Goal: Download file/media

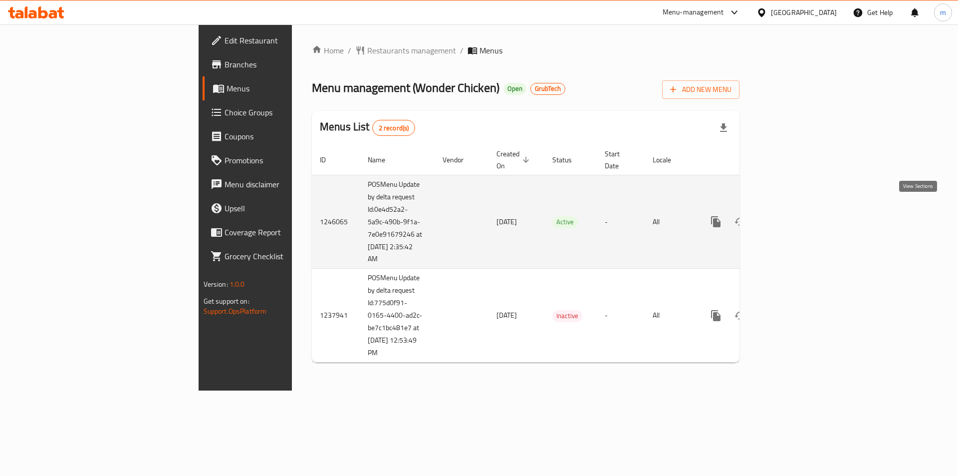
click at [794, 216] on icon "enhanced table" at bounding box center [788, 222] width 12 height 12
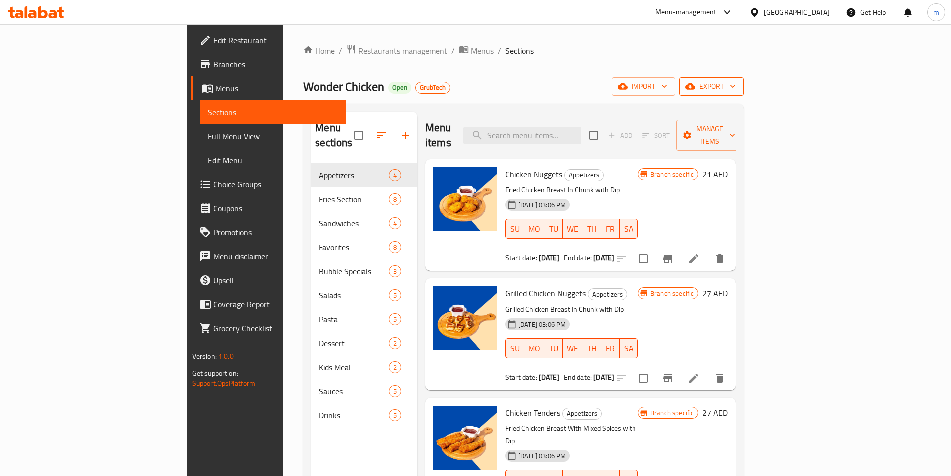
click at [736, 91] on span "export" at bounding box center [711, 86] width 48 height 12
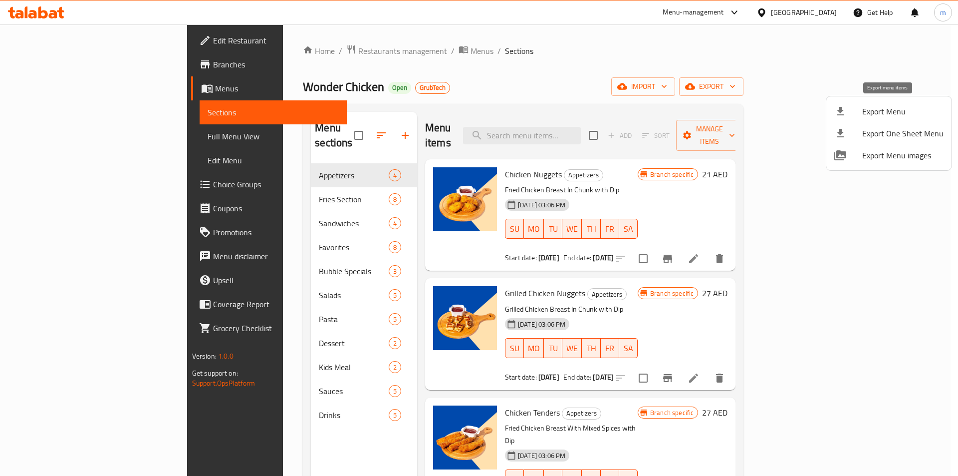
click at [885, 116] on span "Export Menu" at bounding box center [903, 111] width 81 height 12
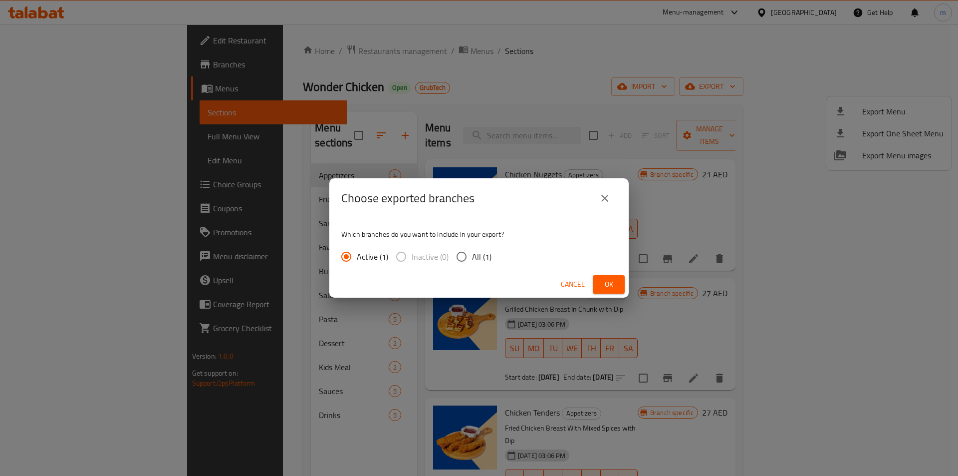
click at [452, 260] on input "All (1)" at bounding box center [461, 256] width 21 height 21
radio input "true"
click at [612, 288] on span "Ok" at bounding box center [609, 284] width 16 height 12
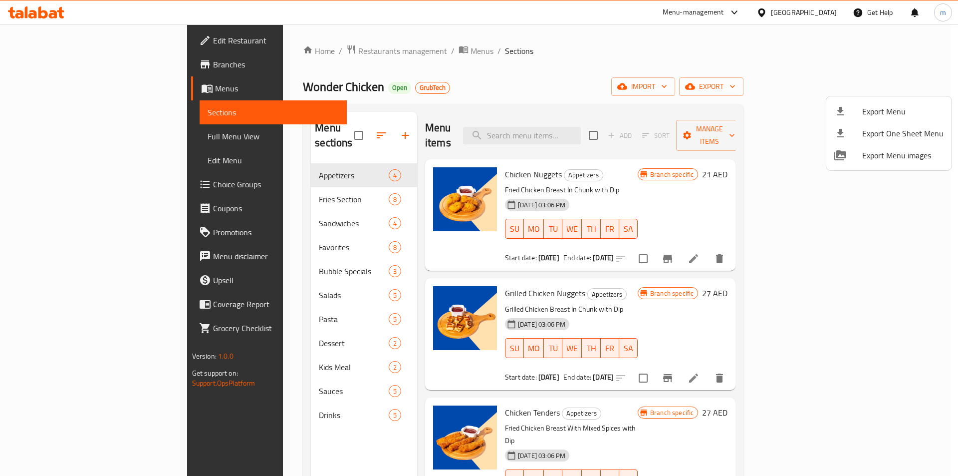
click at [48, 85] on div at bounding box center [479, 238] width 958 height 476
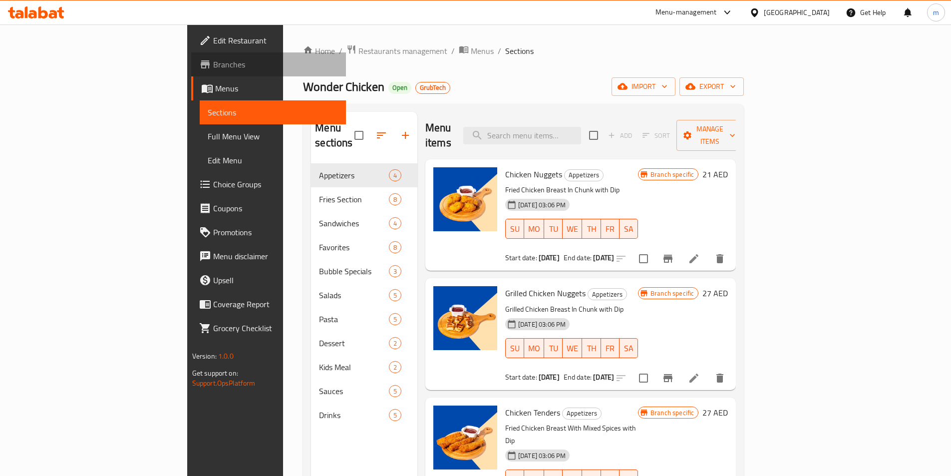
click at [213, 70] on span "Branches" at bounding box center [275, 64] width 125 height 12
